Goal: Information Seeking & Learning: Learn about a topic

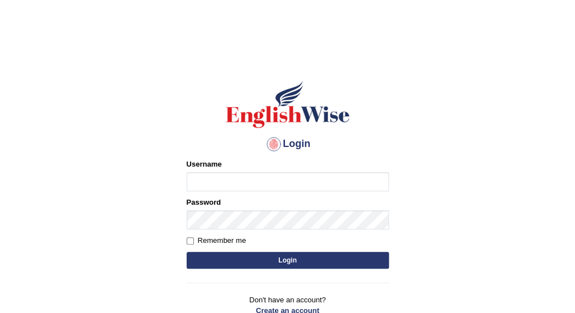
type input "PujaC"
click at [288, 263] on button "Login" at bounding box center [287, 260] width 202 height 17
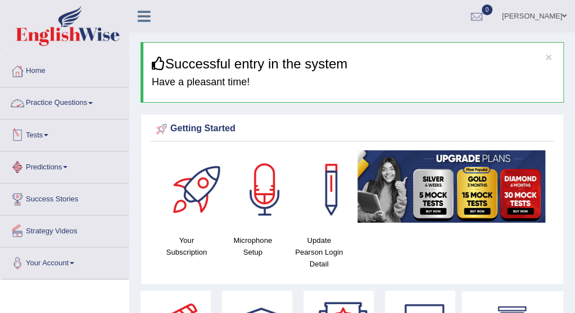
click at [80, 101] on link "Practice Questions" at bounding box center [65, 102] width 128 height 28
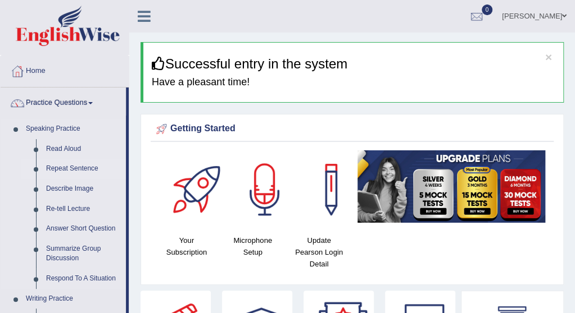
click at [75, 168] on link "Repeat Sentence" at bounding box center [83, 169] width 85 height 20
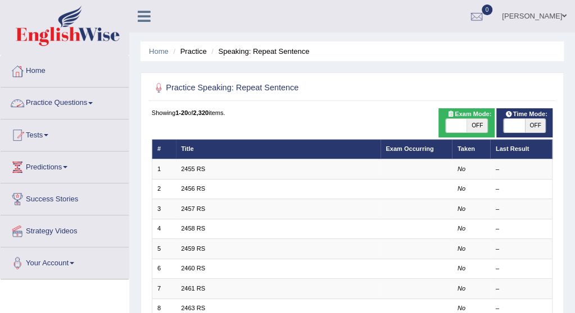
click at [88, 98] on link "Practice Questions" at bounding box center [65, 102] width 128 height 28
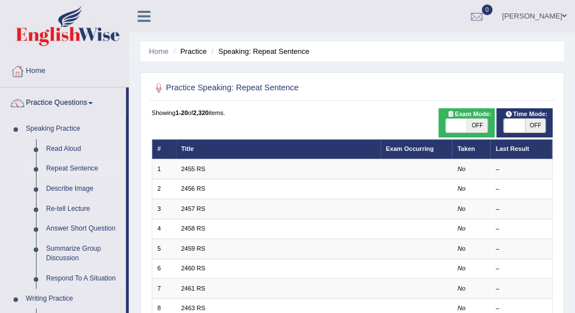
click at [79, 169] on link "Repeat Sentence" at bounding box center [83, 169] width 85 height 20
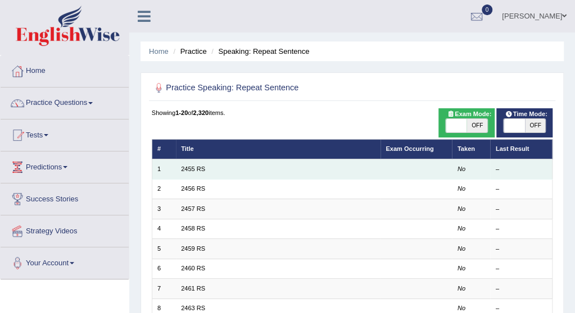
click at [206, 165] on td "2455 RS" at bounding box center [278, 169] width 204 height 20
click at [450, 173] on td at bounding box center [416, 169] width 72 height 20
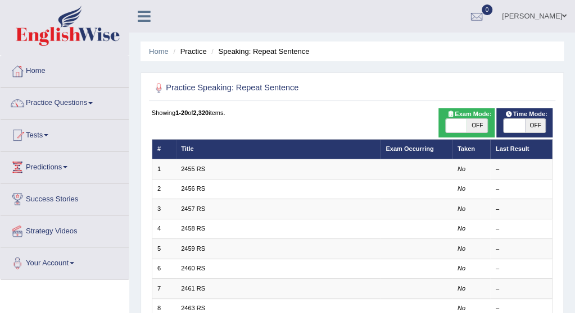
click at [264, 84] on h2 "Practice Speaking: Repeat Sentence" at bounding box center [276, 88] width 248 height 15
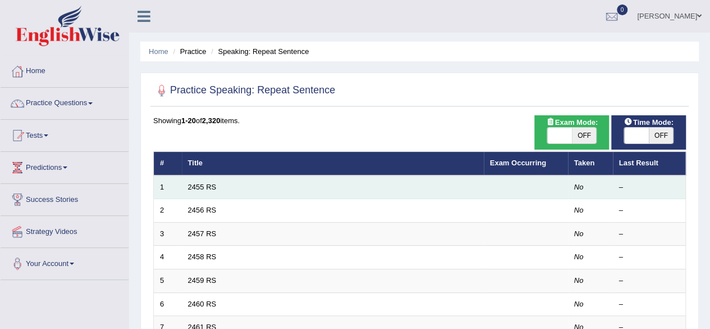
click at [193, 176] on td "2455 RS" at bounding box center [333, 187] width 302 height 24
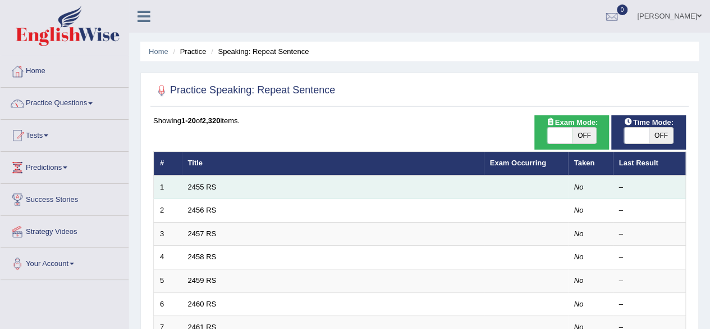
click at [381, 187] on td "2455 RS" at bounding box center [333, 187] width 302 height 24
click at [381, 186] on td "2455 RS" at bounding box center [333, 187] width 302 height 24
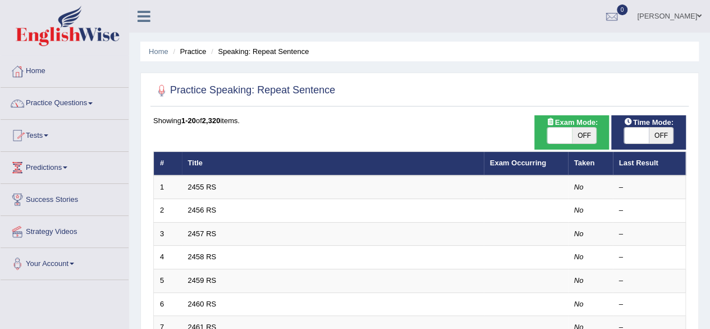
click at [307, 80] on div at bounding box center [419, 90] width 533 height 23
click at [195, 51] on li "Practice" at bounding box center [188, 51] width 36 height 11
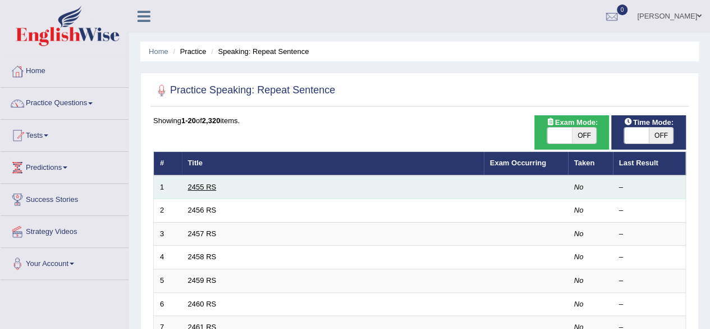
click at [203, 183] on link "2455 RS" at bounding box center [202, 187] width 29 height 8
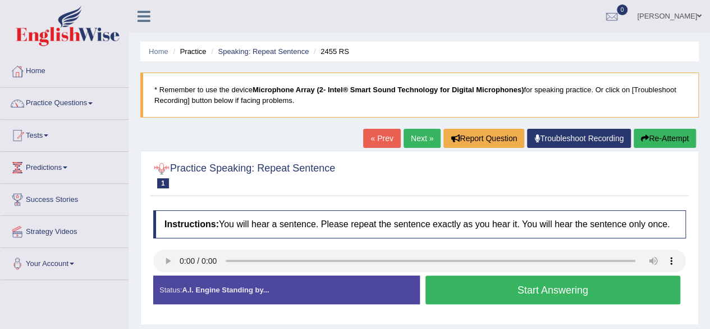
click at [168, 178] on span "1" at bounding box center [163, 183] width 12 height 10
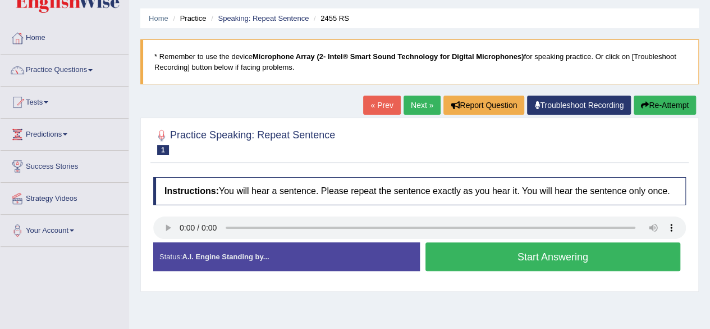
scroll to position [56, 0]
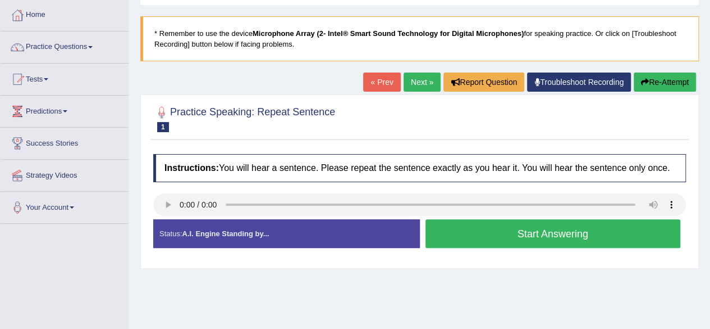
click at [568, 229] on button "Start Answering" at bounding box center [554, 233] width 256 height 29
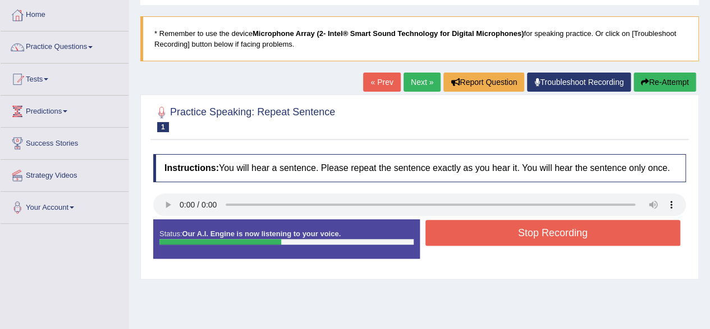
click at [541, 234] on button "Stop Recording" at bounding box center [554, 233] width 256 height 26
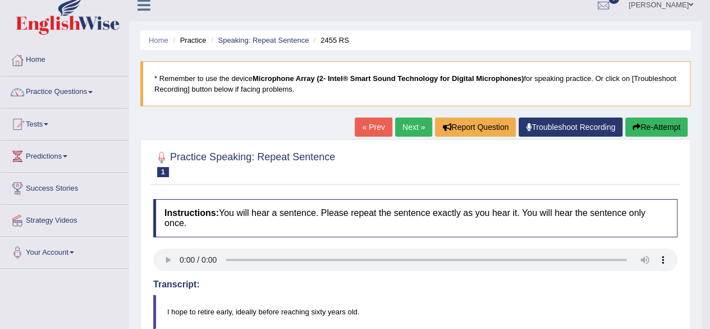
scroll to position [0, 0]
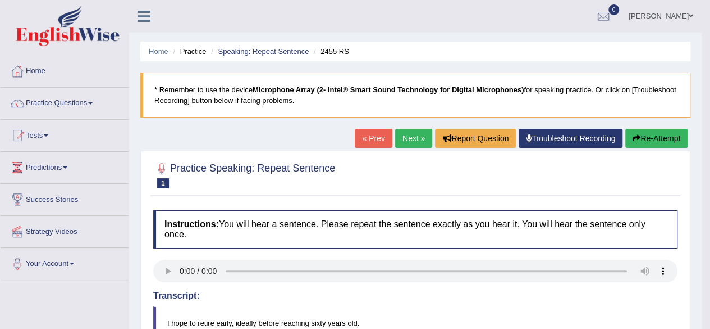
click at [407, 132] on link "Next »" at bounding box center [413, 138] width 37 height 19
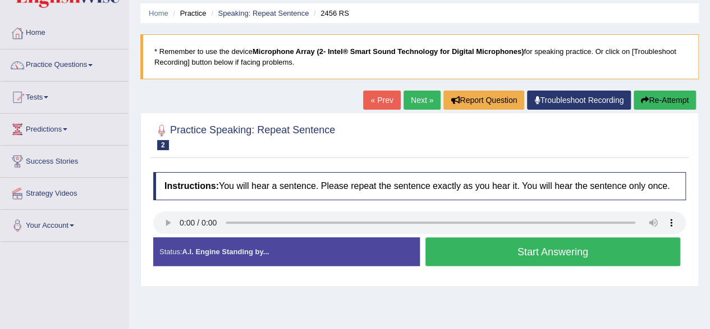
scroll to position [56, 0]
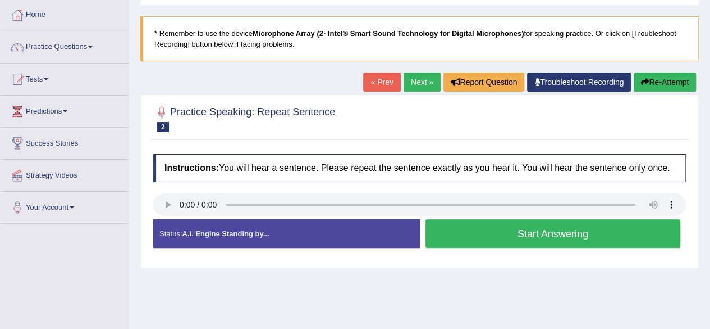
click at [235, 118] on h2 "Practice Speaking: Repeat Sentence 2 2456 RS" at bounding box center [244, 118] width 182 height 28
click at [550, 230] on button "Start Answering" at bounding box center [554, 233] width 256 height 29
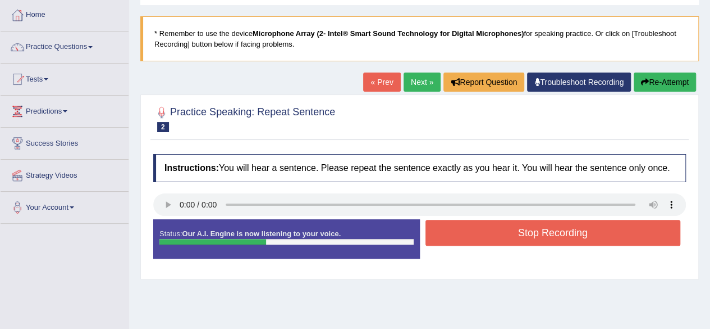
click at [514, 225] on button "Stop Recording" at bounding box center [554, 233] width 256 height 26
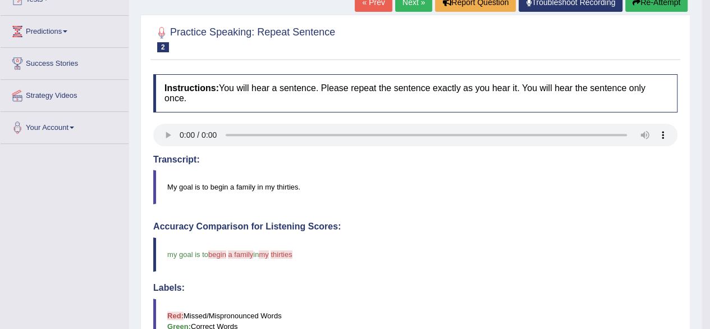
scroll to position [111, 0]
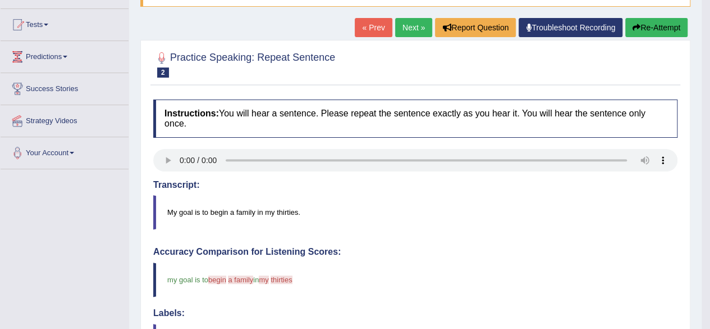
click at [408, 22] on link "Next »" at bounding box center [413, 27] width 37 height 19
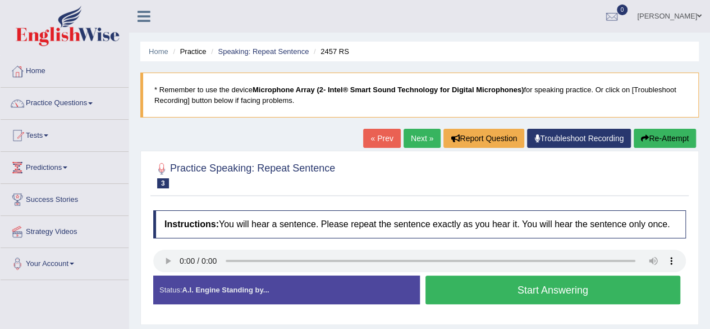
click at [341, 141] on div "Home Practice Speaking: Repeat Sentence 2457 RS * Remember to use the device Mi…" at bounding box center [419, 281] width 581 height 562
click at [549, 287] on button "Start Answering" at bounding box center [554, 289] width 256 height 29
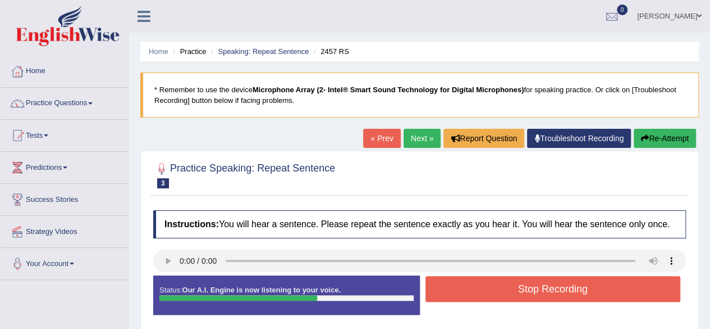
click at [587, 288] on button "Stop Recording" at bounding box center [554, 289] width 256 height 26
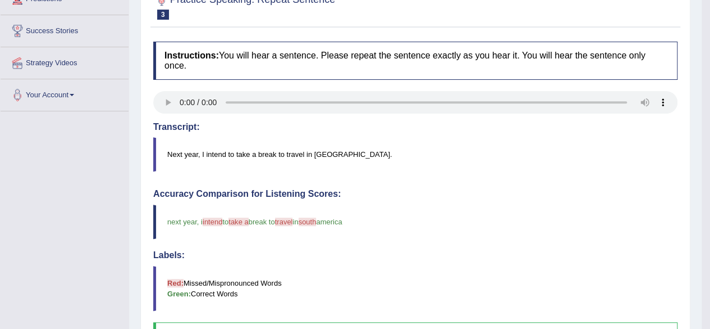
scroll to position [225, 0]
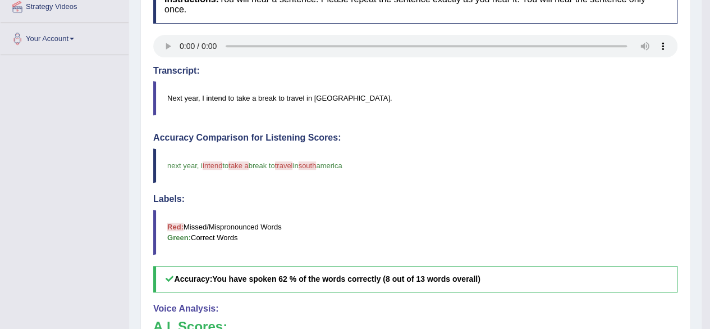
click at [223, 159] on blockquote "next year , i intend attend to take a break to travel sour in south the america" at bounding box center [415, 165] width 525 height 34
click at [222, 161] on span "intend" at bounding box center [213, 165] width 20 height 8
click at [220, 96] on blockquote "Next year, I intend to take a break to travel in South America." at bounding box center [415, 98] width 525 height 34
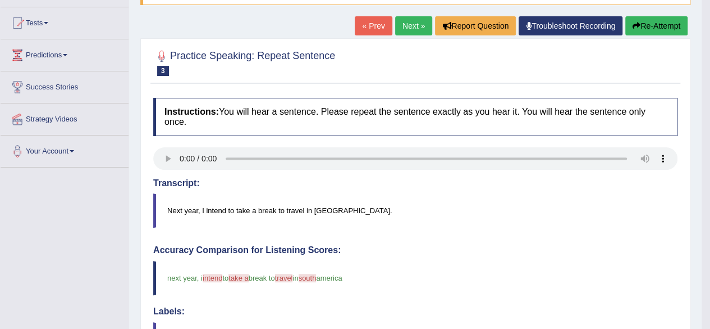
scroll to position [168, 0]
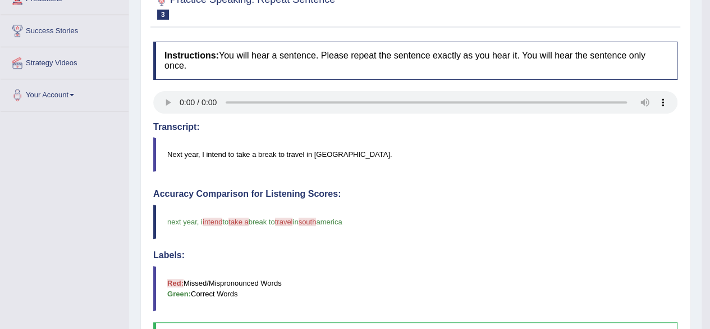
click at [211, 153] on blockquote "Next year, I intend to take a break to travel in South America." at bounding box center [415, 154] width 525 height 34
click at [211, 152] on blockquote "Next year, I intend to take a break to travel in South America." at bounding box center [415, 154] width 525 height 34
click at [222, 215] on blockquote "next year , i intend attend to take a break to travel sour in south the america" at bounding box center [415, 221] width 525 height 34
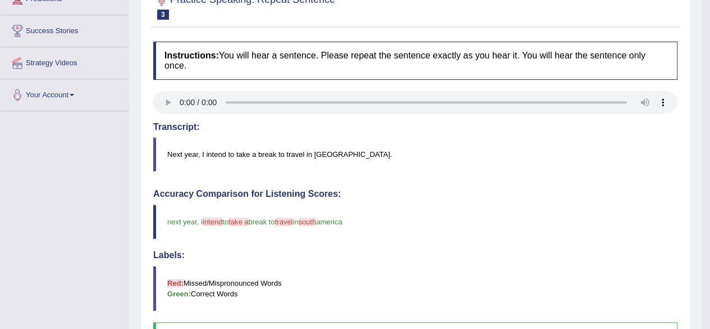
click at [222, 215] on blockquote "next year , i intend attend to take a break to travel sour in south the america" at bounding box center [415, 221] width 525 height 34
click at [221, 222] on span "intend" at bounding box center [213, 221] width 20 height 8
click at [221, 221] on span "intend" at bounding box center [213, 221] width 20 height 8
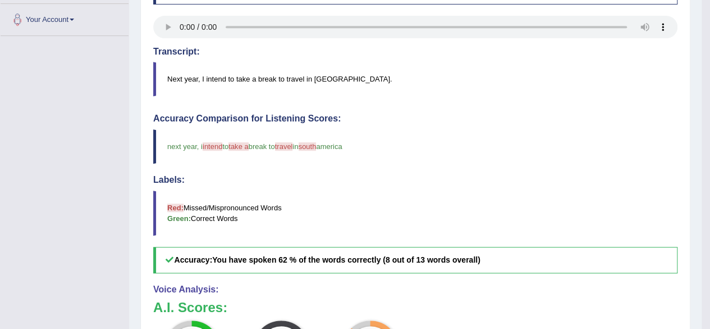
scroll to position [167, 0]
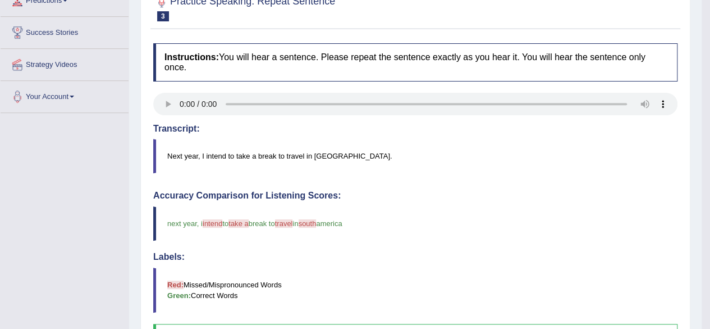
click at [330, 149] on blockquote "Next year, I intend to take a break to travel in South America." at bounding box center [415, 156] width 525 height 34
click at [220, 215] on blockquote "next year , i intend attend to take a break to travel sour in south the america" at bounding box center [415, 223] width 525 height 34
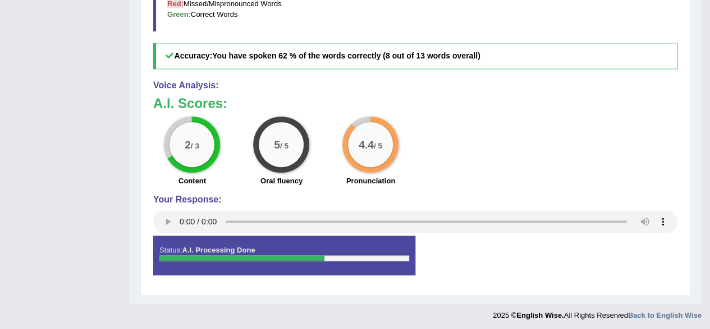
scroll to position [54, 0]
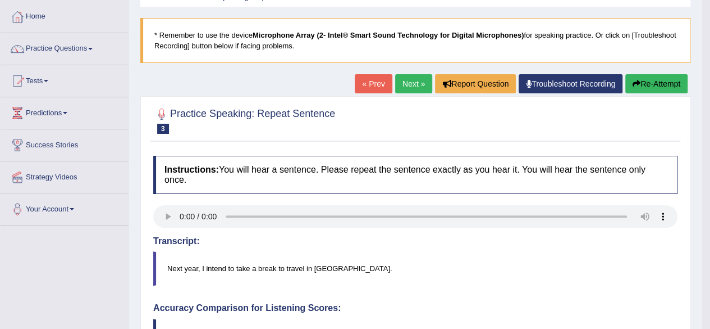
click at [402, 86] on link "Next »" at bounding box center [413, 83] width 37 height 19
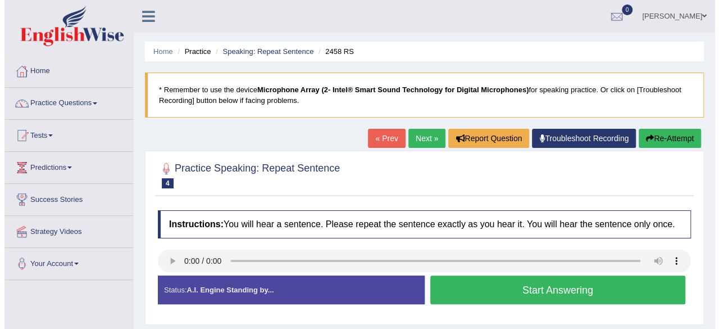
scroll to position [112, 0]
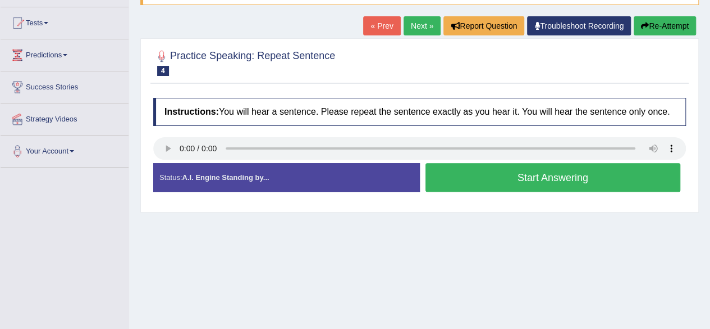
click at [564, 170] on button "Start Answering" at bounding box center [554, 177] width 256 height 29
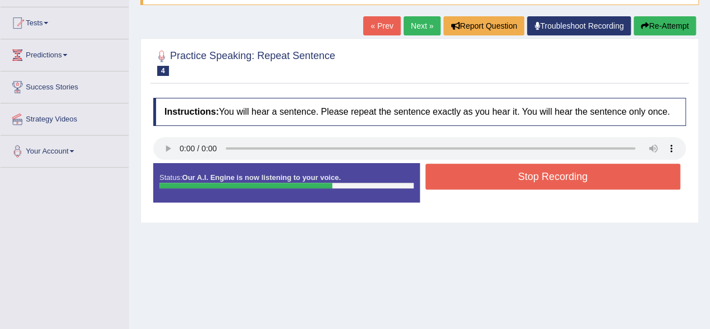
click at [495, 181] on button "Stop Recording" at bounding box center [554, 176] width 256 height 26
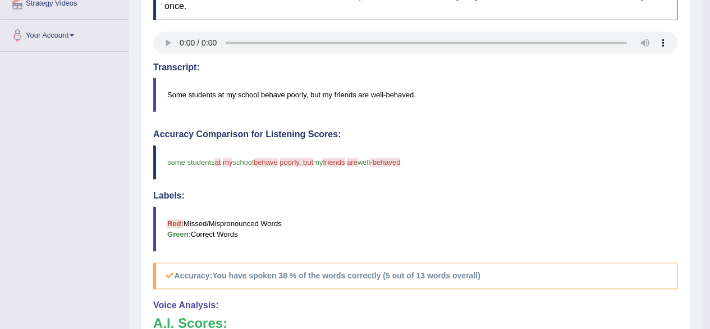
scroll to position [168, 0]
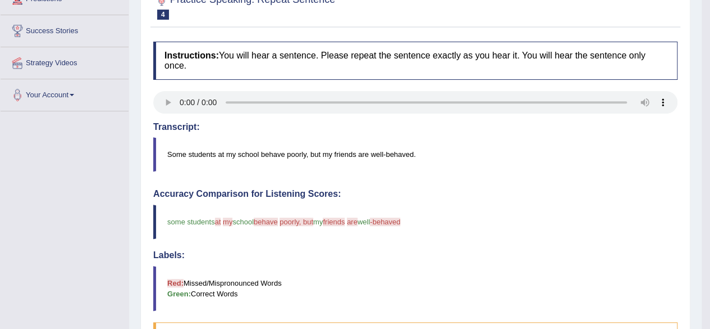
click at [281, 151] on blockquote "Some students at my school behave poorly, but my friends are well-behaved." at bounding box center [415, 154] width 525 height 34
click at [418, 49] on h4 "Instructions: You will hear a sentence. Please repeat the sentence exactly as y…" at bounding box center [415, 61] width 525 height 38
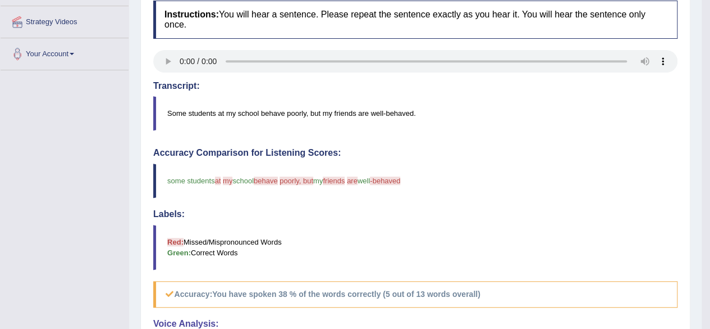
scroll to position [111, 0]
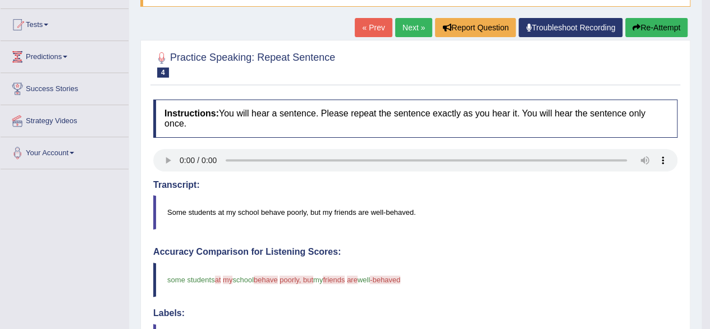
click at [668, 24] on button "Re-Attempt" at bounding box center [657, 27] width 62 height 19
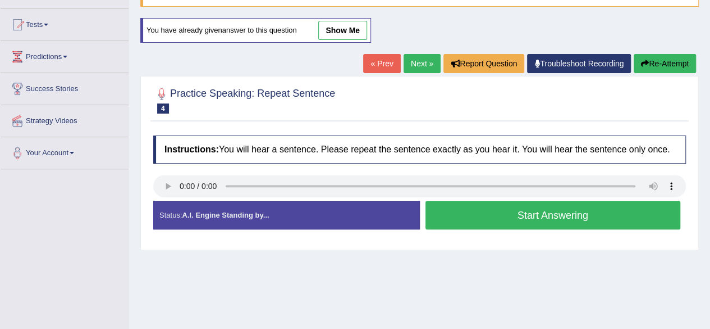
scroll to position [54, 0]
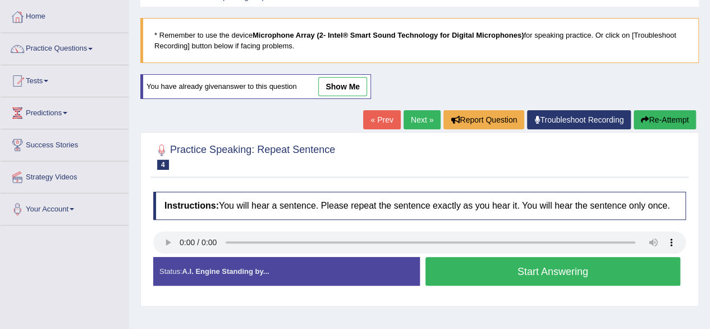
click at [556, 272] on button "Start Answering" at bounding box center [554, 271] width 256 height 29
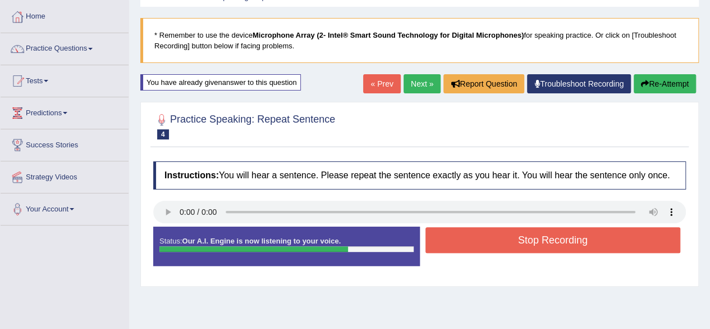
click at [531, 242] on button "Stop Recording" at bounding box center [554, 240] width 256 height 26
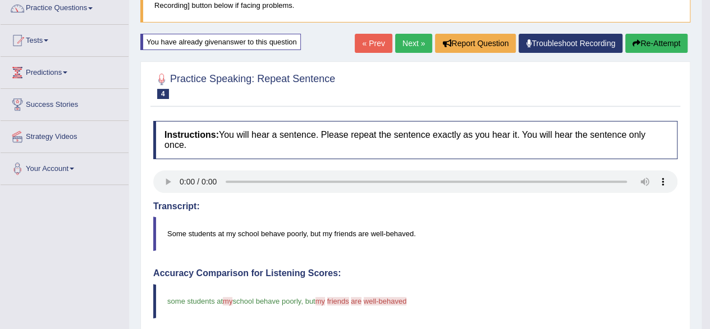
scroll to position [60, 0]
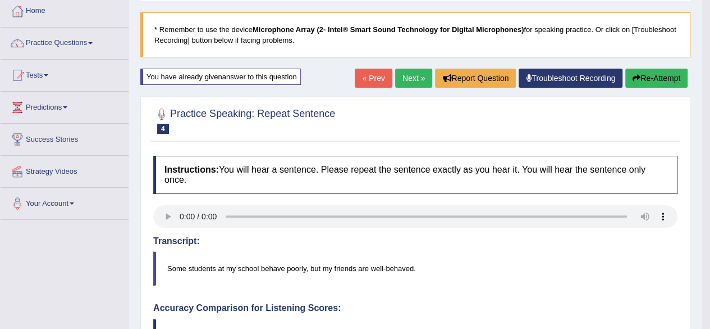
click at [410, 67] on div "Home Practice Speaking: Repeat Sentence 2458 RS * Remember to use the device Mi…" at bounding box center [415, 318] width 573 height 757
click at [411, 85] on link "Next »" at bounding box center [413, 78] width 37 height 19
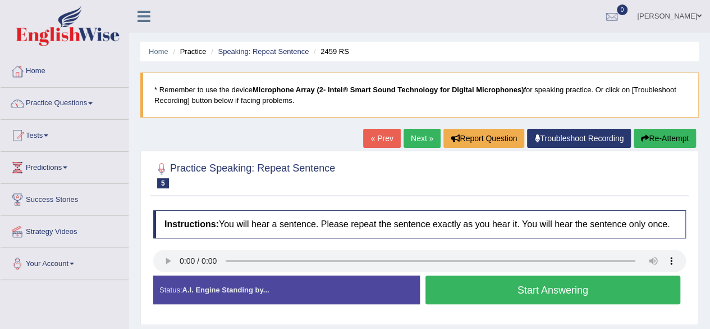
click at [562, 286] on button "Start Answering" at bounding box center [554, 289] width 256 height 29
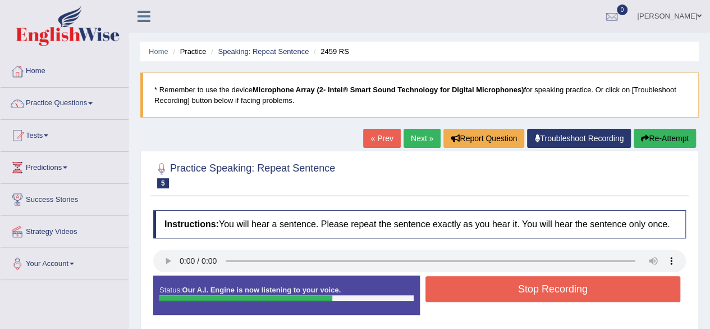
click at [535, 281] on button "Stop Recording" at bounding box center [554, 289] width 256 height 26
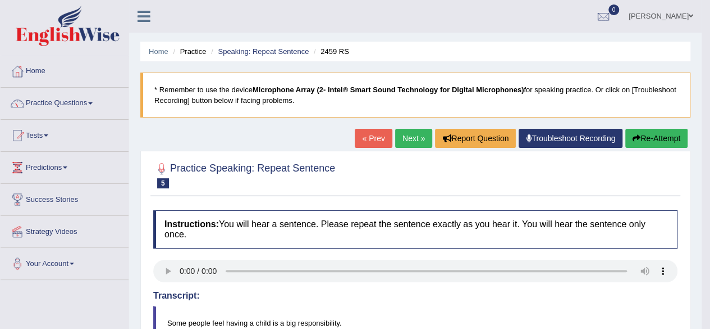
click at [411, 139] on link "Next »" at bounding box center [413, 138] width 37 height 19
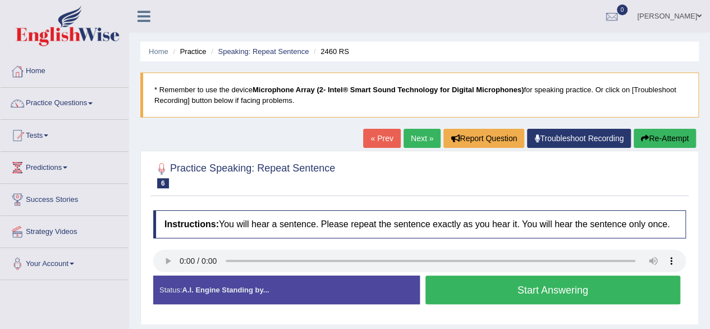
click at [464, 289] on button "Start Answering" at bounding box center [554, 289] width 256 height 29
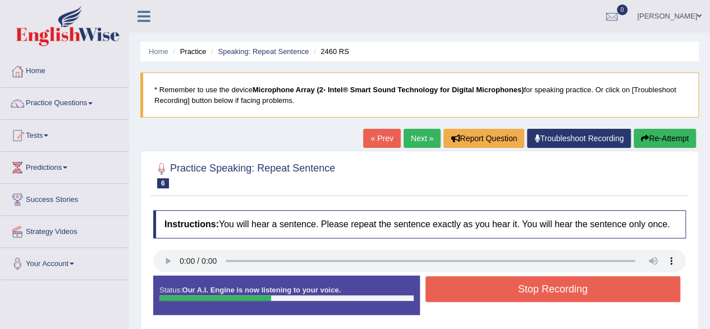
click at [503, 286] on button "Stop Recording" at bounding box center [554, 289] width 256 height 26
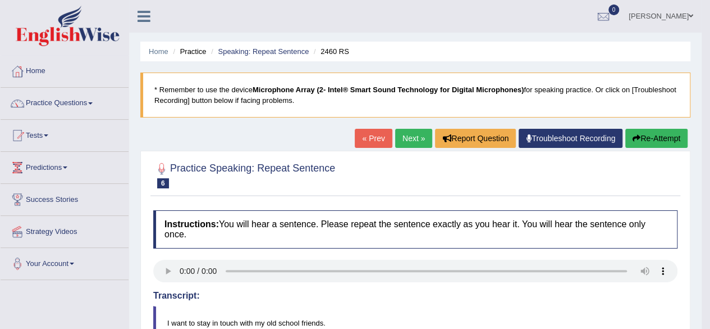
click at [403, 135] on link "Next »" at bounding box center [413, 138] width 37 height 19
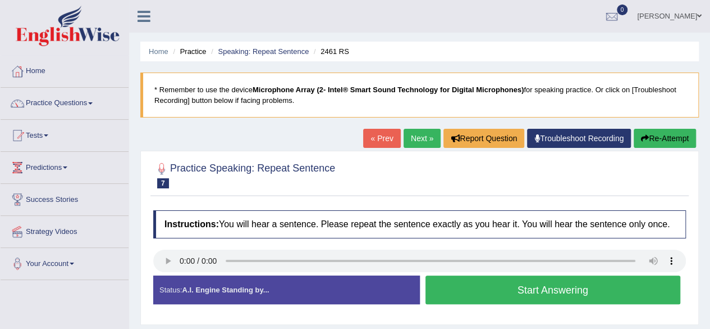
click at [521, 289] on button "Start Answering" at bounding box center [554, 289] width 256 height 29
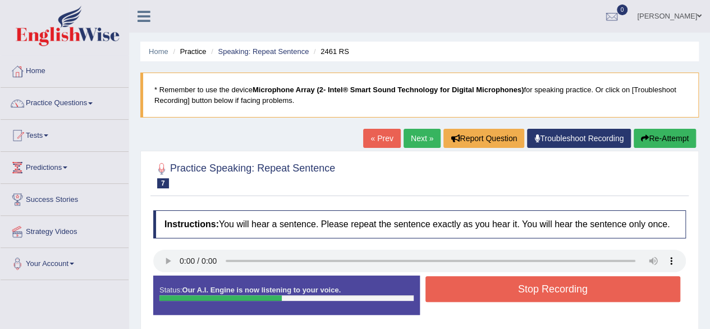
click at [522, 288] on button "Stop Recording" at bounding box center [554, 289] width 256 height 26
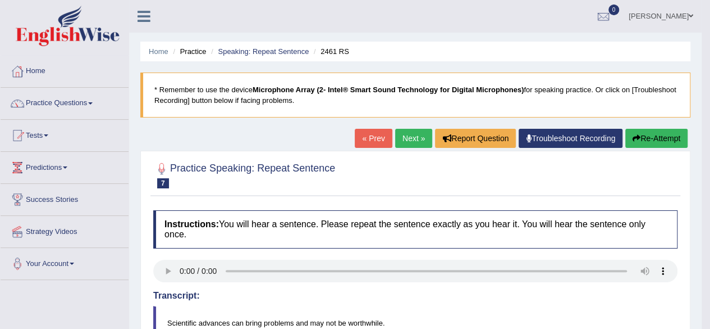
click at [400, 138] on link "Next »" at bounding box center [413, 138] width 37 height 19
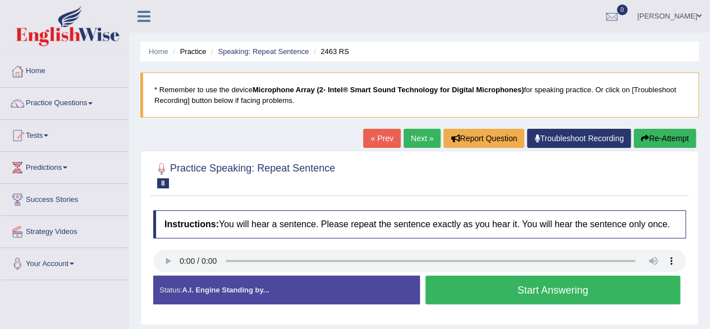
click at [494, 286] on button "Start Answering" at bounding box center [554, 289] width 256 height 29
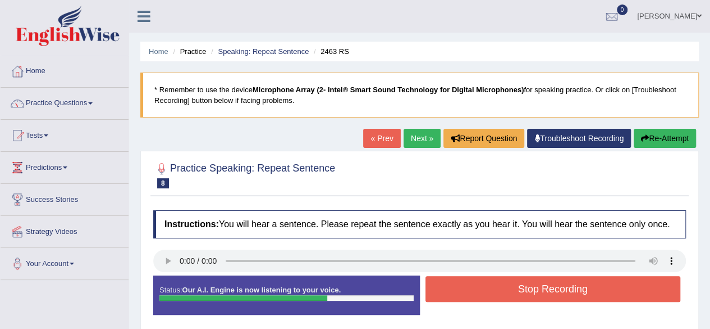
click at [532, 282] on button "Stop Recording" at bounding box center [554, 289] width 256 height 26
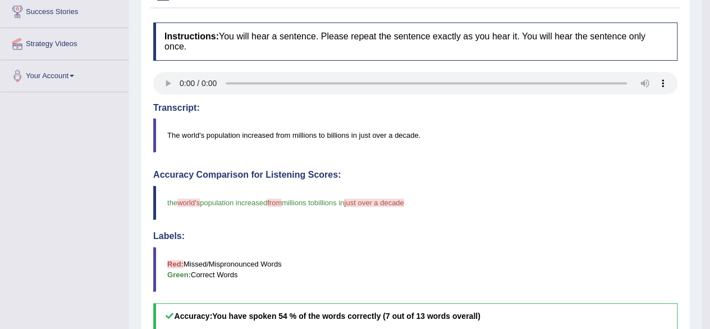
scroll to position [112, 0]
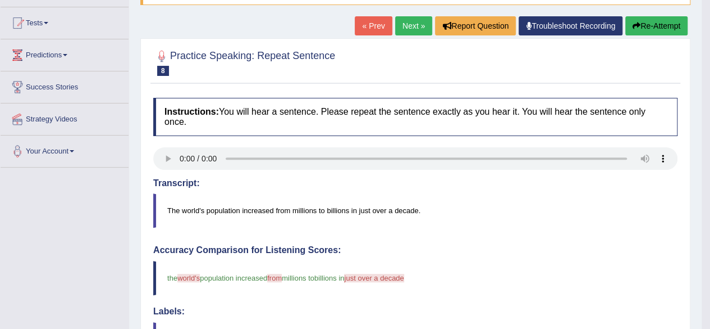
click at [653, 23] on button "Re-Attempt" at bounding box center [657, 25] width 62 height 19
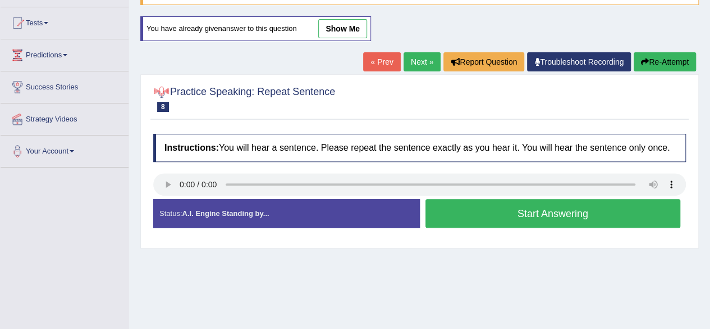
click at [551, 208] on button "Start Answering" at bounding box center [554, 213] width 256 height 29
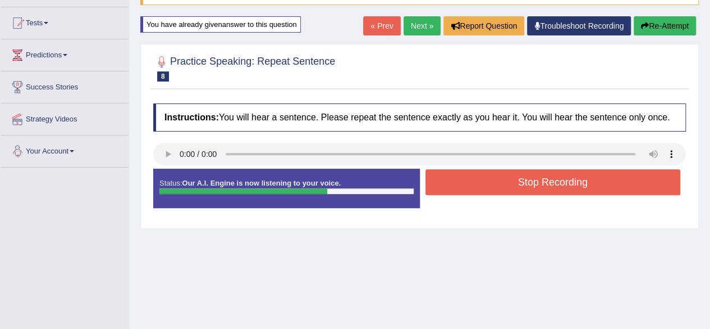
click at [480, 177] on button "Stop Recording" at bounding box center [554, 182] width 256 height 26
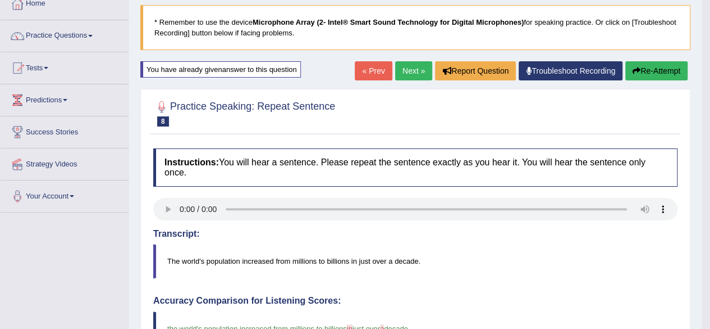
scroll to position [60, 0]
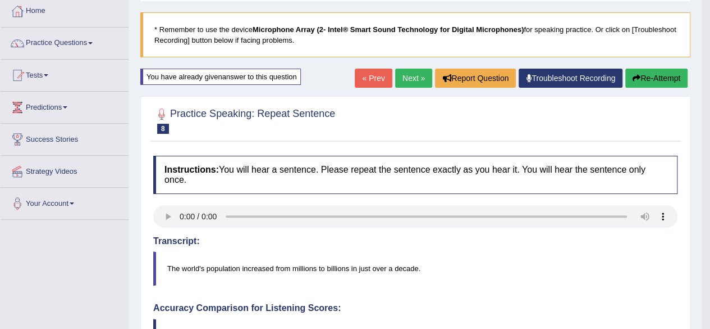
click at [408, 79] on link "Next »" at bounding box center [413, 78] width 37 height 19
click at [411, 77] on link "Next »" at bounding box center [413, 78] width 37 height 19
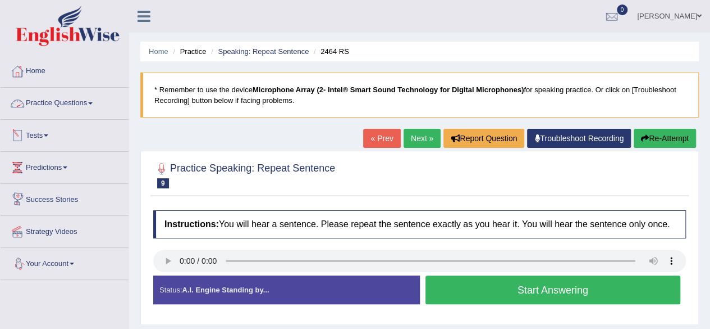
click at [527, 293] on button "Start Answering" at bounding box center [554, 289] width 256 height 29
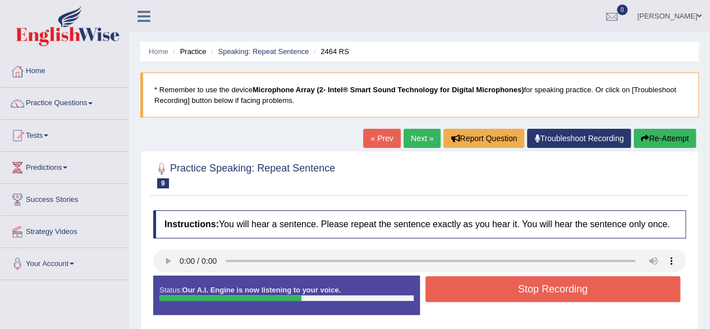
click at [549, 290] on button "Stop Recording" at bounding box center [554, 289] width 256 height 26
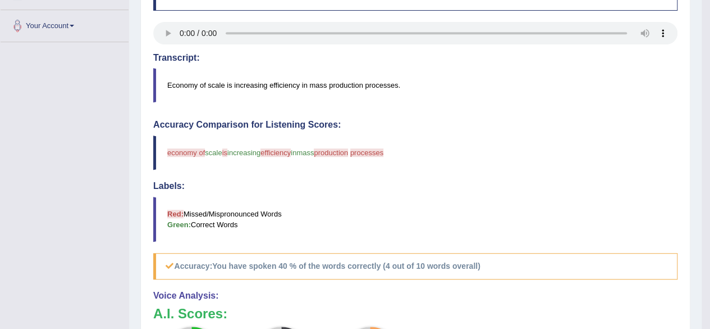
scroll to position [223, 0]
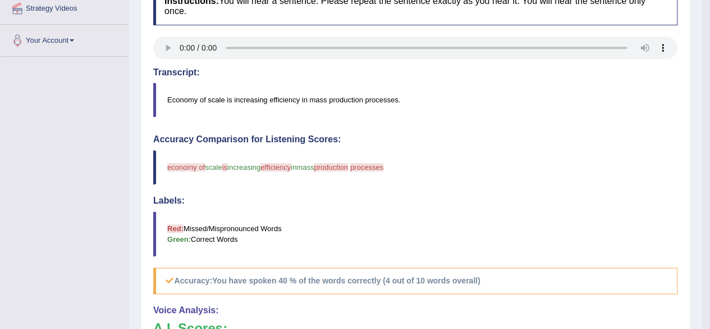
click at [173, 70] on div "Instructions: You will hear a sentence. Please repeat the sentence exactly as y…" at bounding box center [416, 247] width 530 height 532
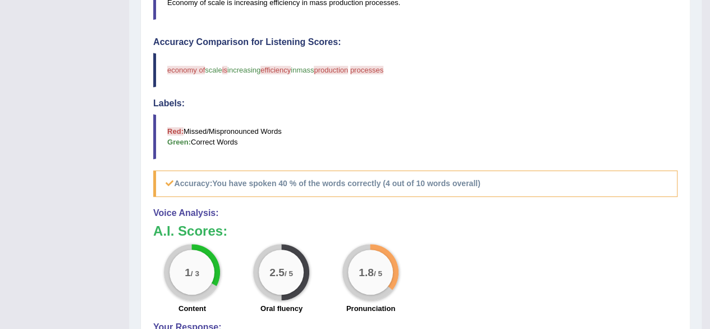
scroll to position [448, 0]
